Goal: Information Seeking & Learning: Learn about a topic

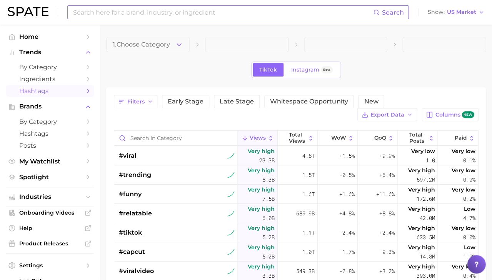
click at [140, 13] on input at bounding box center [222, 12] width 301 height 13
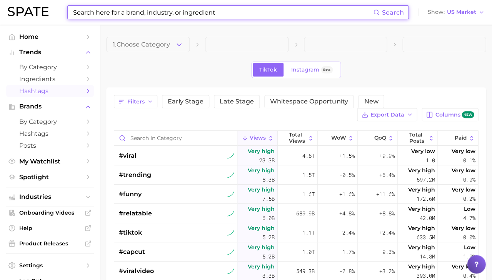
paste input "#CortisolFace"
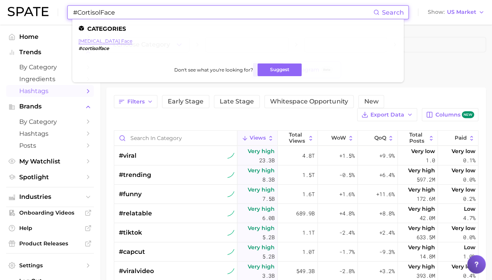
type input "#CortisolFace"
click at [97, 42] on link "[MEDICAL_DATA] face" at bounding box center [106, 41] width 54 height 6
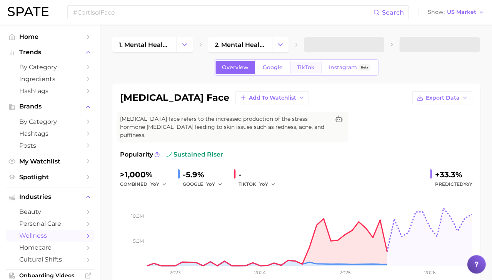
click at [310, 73] on link "TikTok" at bounding box center [306, 67] width 31 height 13
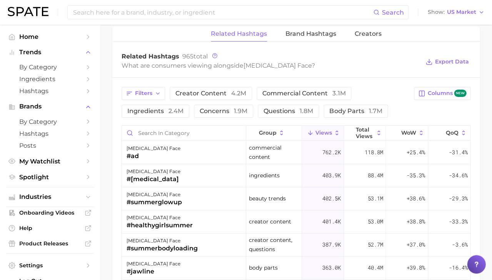
scroll to position [593, 0]
click at [382, 170] on span "88.4m" at bounding box center [374, 174] width 15 height 9
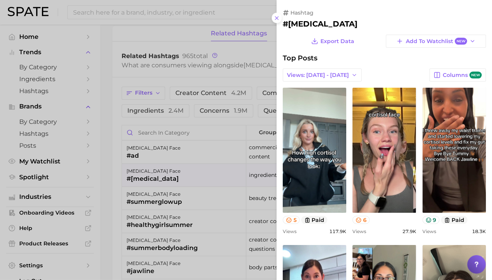
scroll to position [0, 0]
click at [208, 147] on div at bounding box center [246, 140] width 492 height 280
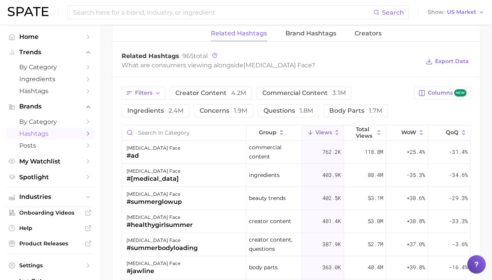
click at [64, 130] on span "Hashtags" at bounding box center [50, 133] width 62 height 7
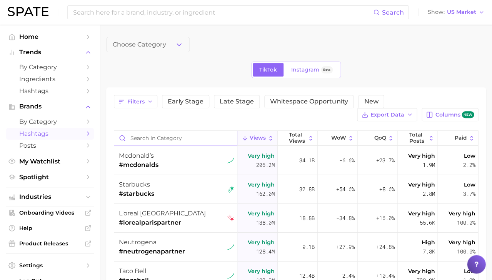
click at [154, 131] on input "Search in category" at bounding box center [175, 138] width 123 height 15
click at [150, 42] on span "Choose Category" at bounding box center [139, 44] width 53 height 7
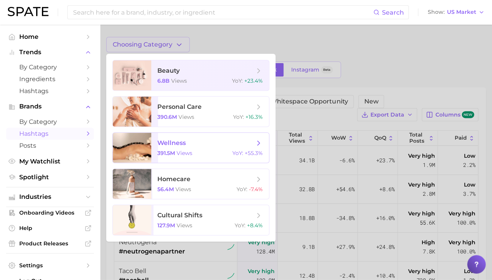
click at [169, 140] on span "wellness" at bounding box center [171, 142] width 28 height 7
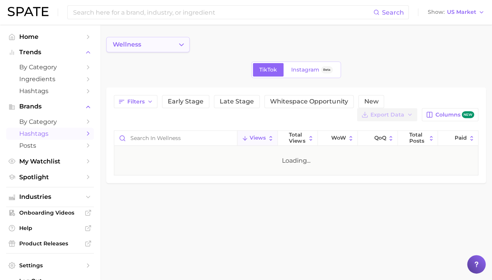
click at [154, 43] on button "wellness" at bounding box center [148, 44] width 84 height 15
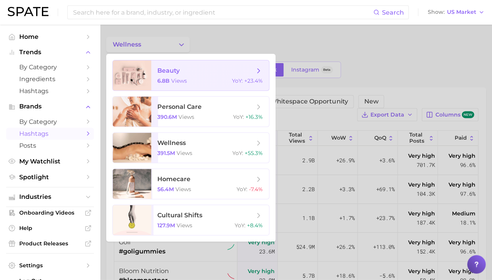
click at [165, 82] on span "6.8b" at bounding box center [163, 80] width 12 height 7
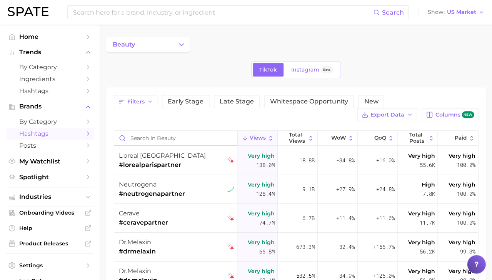
click at [148, 131] on input "Search in beauty" at bounding box center [175, 138] width 123 height 15
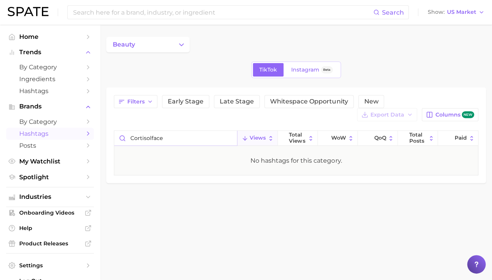
click at [149, 131] on input "cortisolface" at bounding box center [175, 138] width 123 height 15
type input "[MEDICAL_DATA] face"
click at [184, 46] on icon "Change Category" at bounding box center [181, 45] width 8 height 8
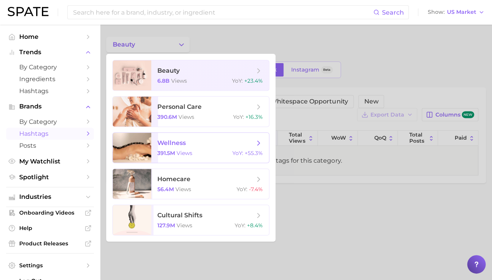
click at [166, 144] on span "wellness" at bounding box center [171, 142] width 28 height 7
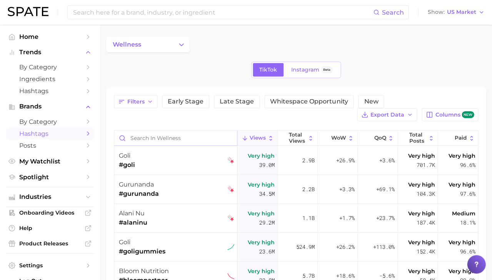
click at [141, 131] on input "Search in wellness" at bounding box center [175, 138] width 123 height 15
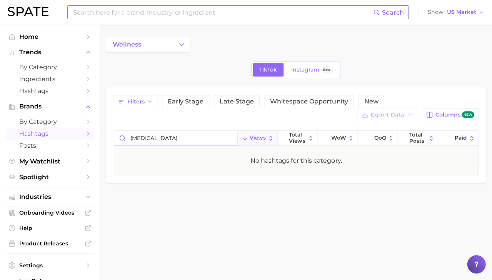
type input "[MEDICAL_DATA]"
click at [95, 12] on input at bounding box center [222, 12] width 301 height 13
type input "prequel"
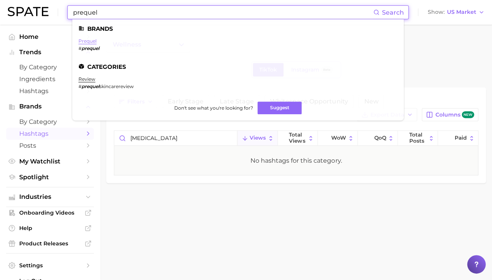
click at [92, 42] on link "prequel" at bounding box center [88, 41] width 18 height 6
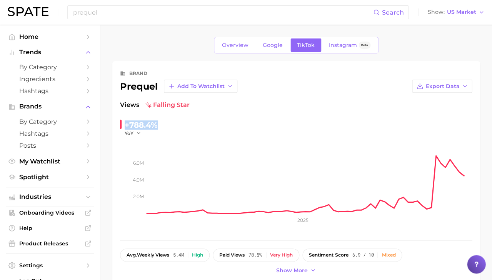
drag, startPoint x: 174, startPoint y: 126, endPoint x: 114, endPoint y: 126, distance: 60.4
click at [114, 126] on div "brand prequel Add to Watchlist Export Data Views falling star +788.4% YoY 2.0m …" at bounding box center [295, 172] width 367 height 222
copy div "+788.4%"
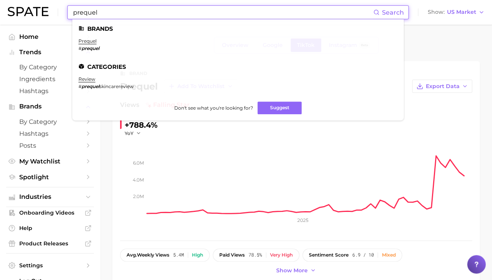
click at [89, 15] on input "prequel" at bounding box center [222, 12] width 301 height 13
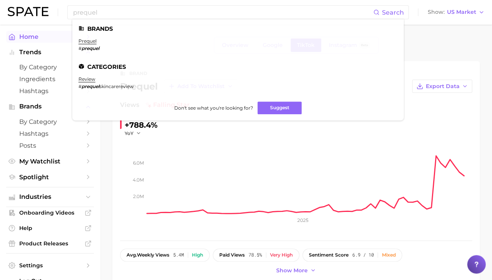
click at [29, 42] on link "Home" at bounding box center [50, 37] width 88 height 12
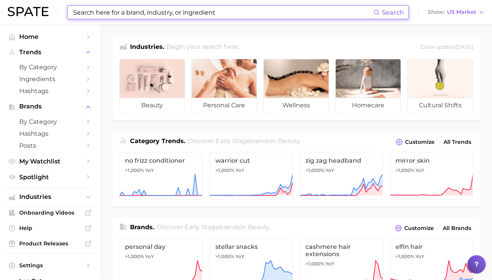
click at [97, 11] on input at bounding box center [222, 12] width 301 height 13
paste input "CortisolFace"
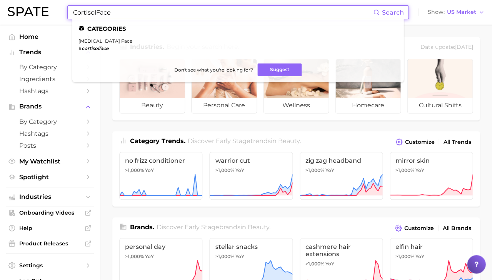
type input "CortisolFace"
click at [89, 43] on li "[MEDICAL_DATA] face # cortisolface" at bounding box center [106, 44] width 54 height 13
click at [92, 41] on link "[MEDICAL_DATA] face" at bounding box center [106, 41] width 54 height 6
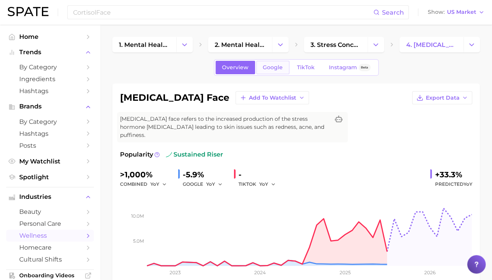
click at [276, 72] on link "Google" at bounding box center [272, 67] width 33 height 13
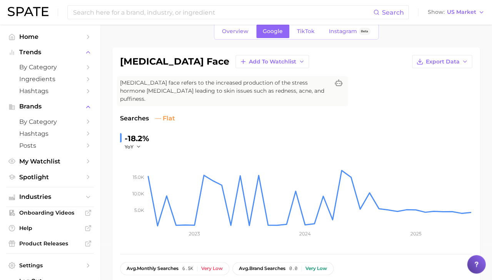
scroll to position [34, 0]
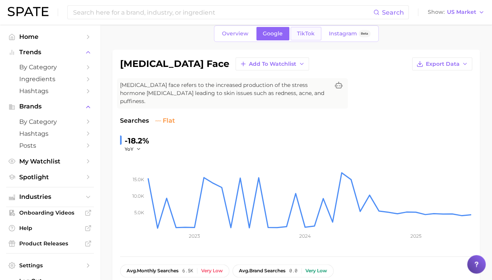
click at [312, 37] on link "TikTok" at bounding box center [306, 33] width 31 height 13
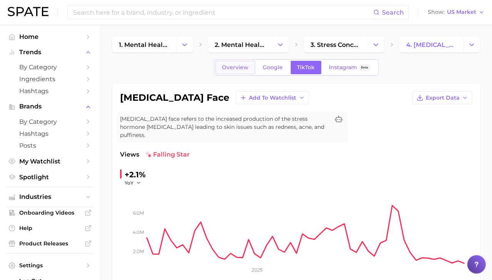
click at [235, 67] on span "Overview" at bounding box center [235, 67] width 27 height 7
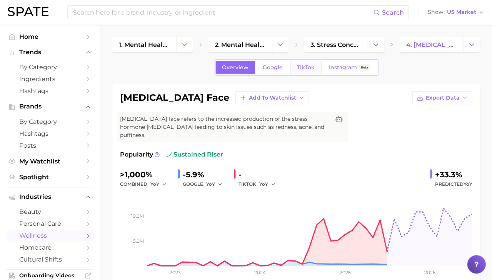
click at [310, 71] on link "TikTok" at bounding box center [306, 67] width 31 height 13
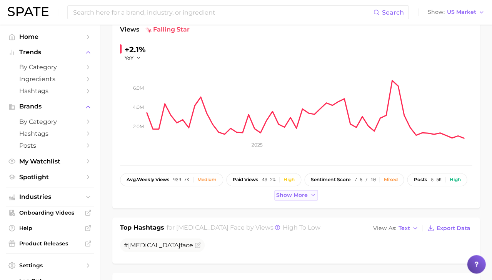
click at [298, 192] on span "Show more" at bounding box center [292, 195] width 32 height 7
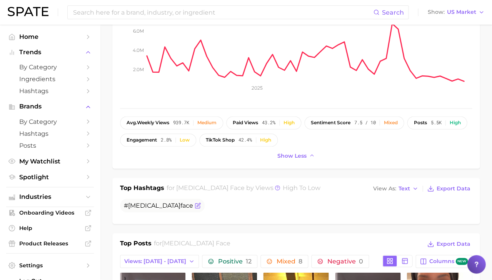
click at [140, 202] on span "[MEDICAL_DATA]" at bounding box center [154, 205] width 52 height 7
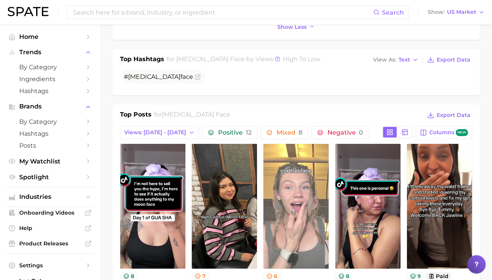
scroll to position [372, 0]
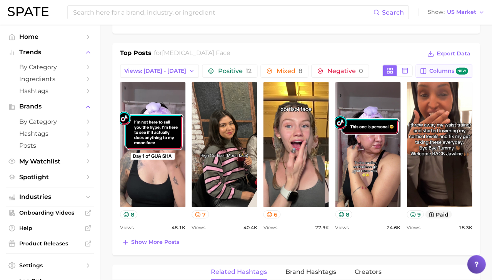
click at [439, 68] on span "Columns new" at bounding box center [448, 71] width 39 height 7
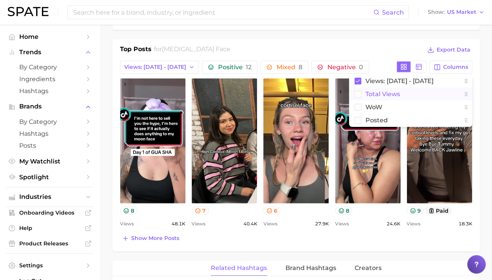
scroll to position [377, 0]
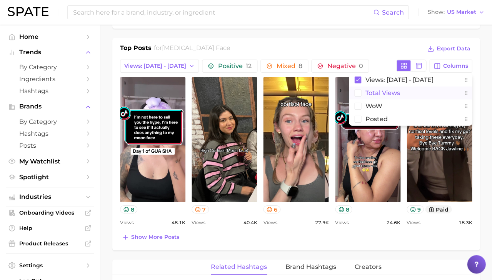
click at [360, 90] on rect at bounding box center [358, 93] width 7 height 7
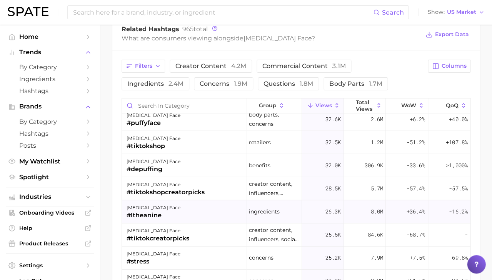
scroll to position [418, 0]
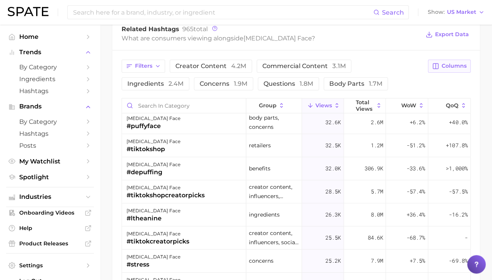
click at [457, 63] on span "Columns" at bounding box center [453, 66] width 25 height 7
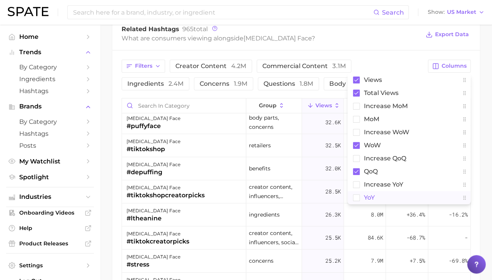
click at [359, 194] on rect at bounding box center [356, 197] width 7 height 7
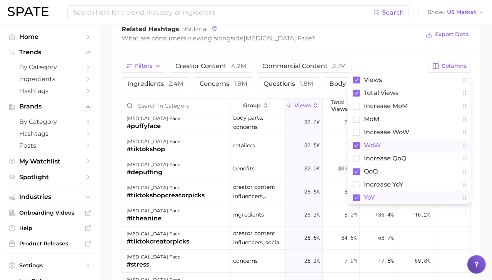
click at [356, 144] on icon at bounding box center [356, 145] width 4 height 3
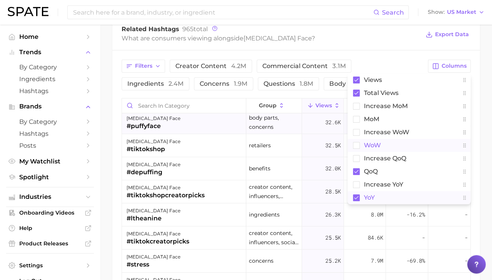
click at [148, 122] on div "#puffyface" at bounding box center [154, 126] width 54 height 9
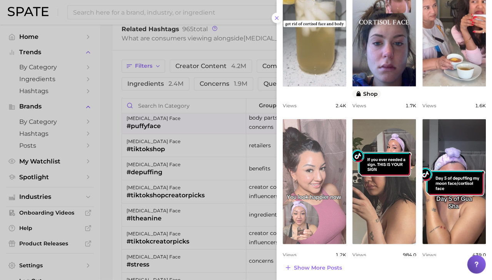
scroll to position [284, 0]
